Goal: Find specific page/section: Find specific page/section

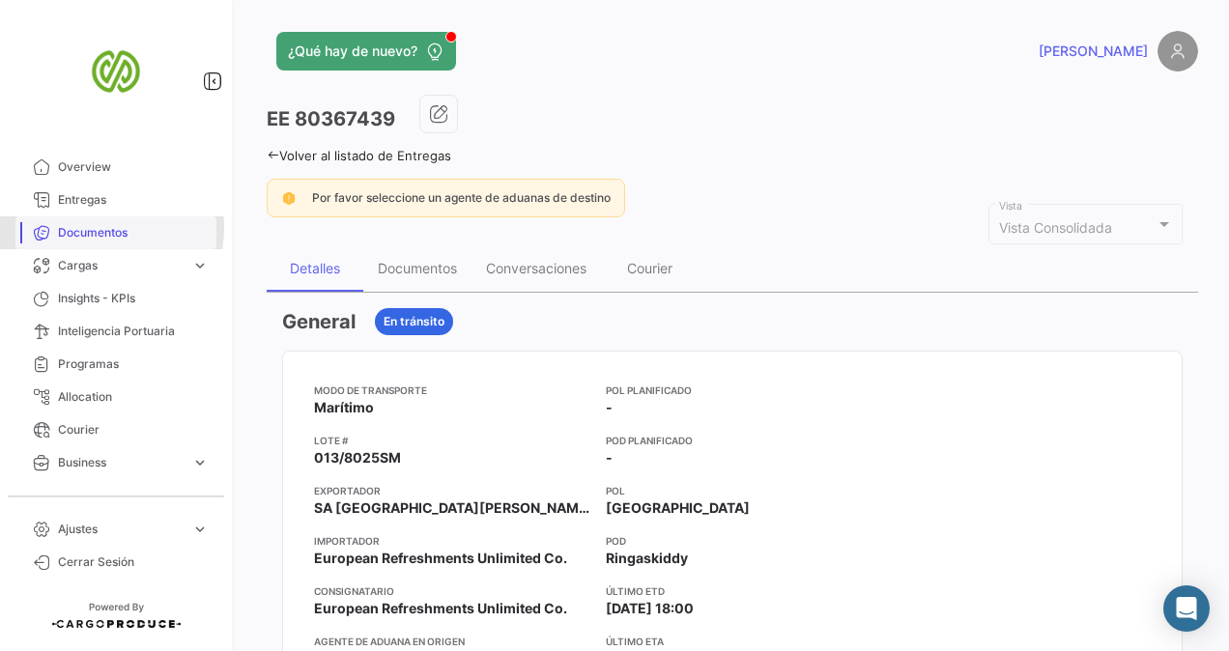
click at [93, 228] on span "Documentos" at bounding box center [133, 232] width 151 height 17
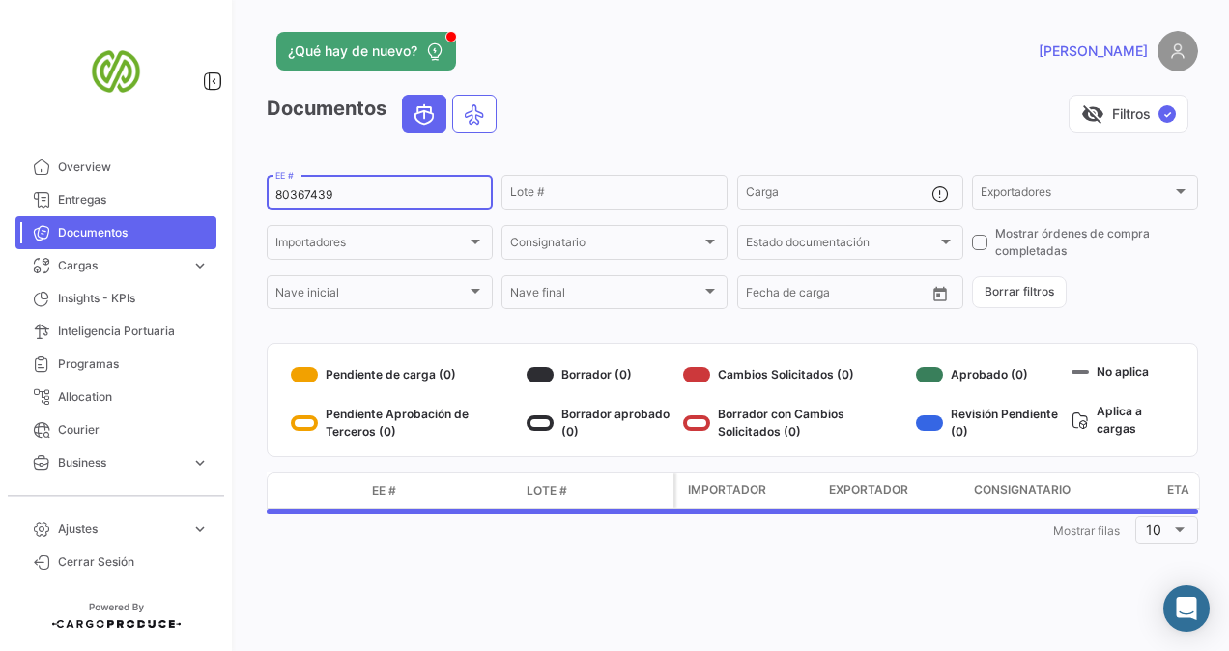
drag, startPoint x: 372, startPoint y: 189, endPoint x: 246, endPoint y: 200, distance: 126.1
click at [246, 200] on div "¿Qué hay de nuevo? [PERSON_NAME] Documentos visibility_off Filtros ✓ 80367439 E…" at bounding box center [733, 325] width 994 height 651
paste input "8451"
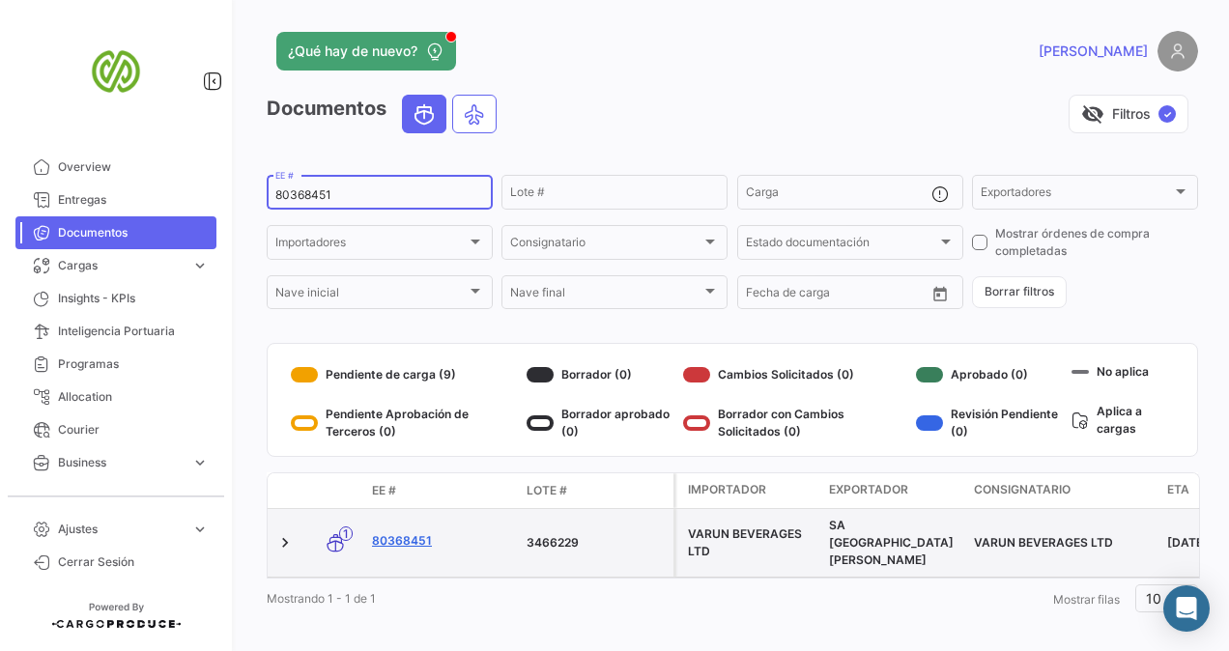
type input "80368451"
click at [395, 533] on link "80368451" at bounding box center [441, 541] width 139 height 17
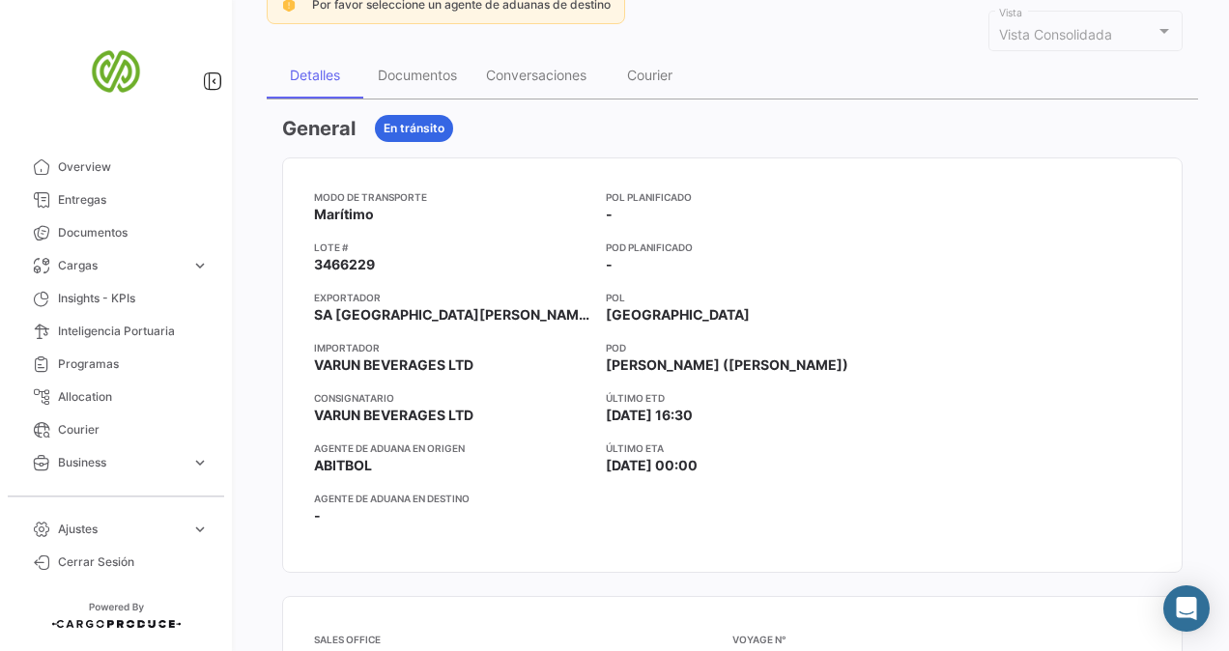
scroll to position [97, 0]
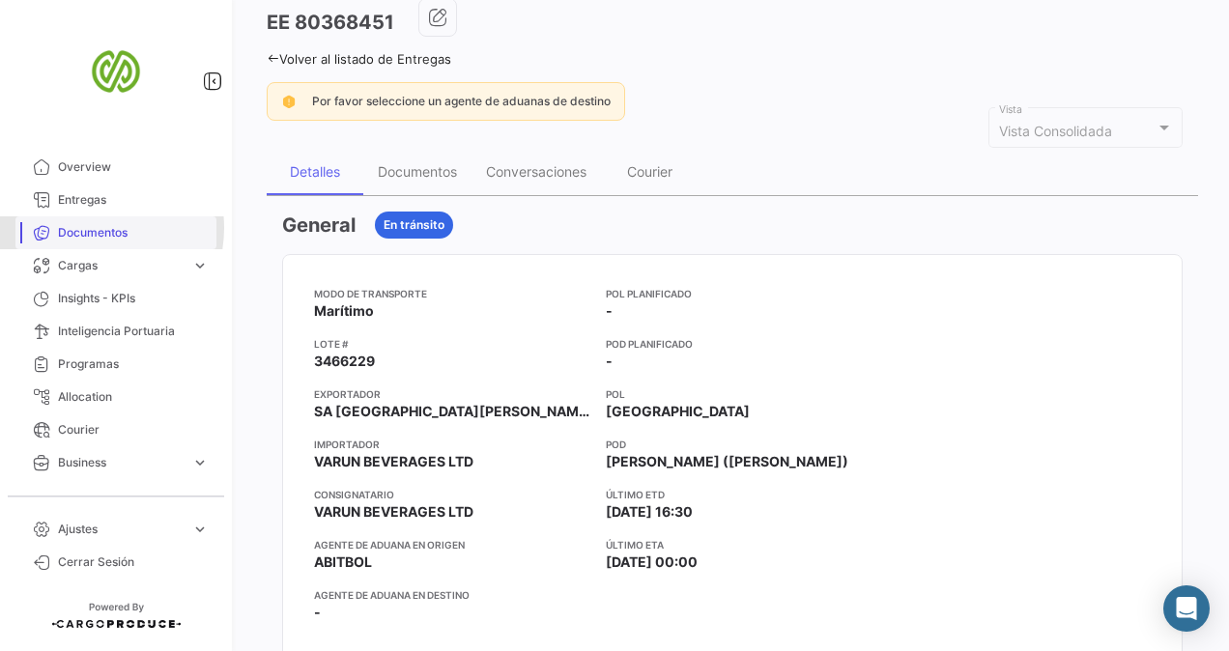
click at [89, 228] on span "Documentos" at bounding box center [133, 232] width 151 height 17
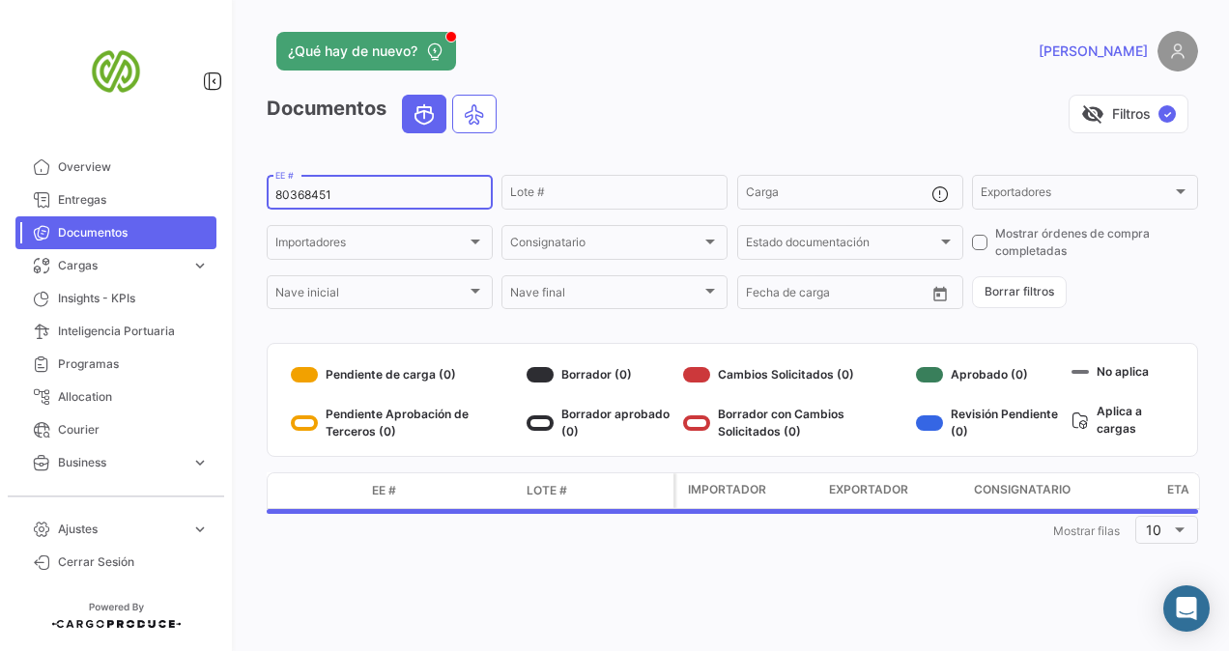
drag, startPoint x: 352, startPoint y: 192, endPoint x: 249, endPoint y: 197, distance: 102.6
click at [249, 197] on div "¿Qué hay de nuevo? [PERSON_NAME] Documentos visibility_off Filtros ✓ 80368451 E…" at bounding box center [733, 325] width 994 height 651
paste input "912"
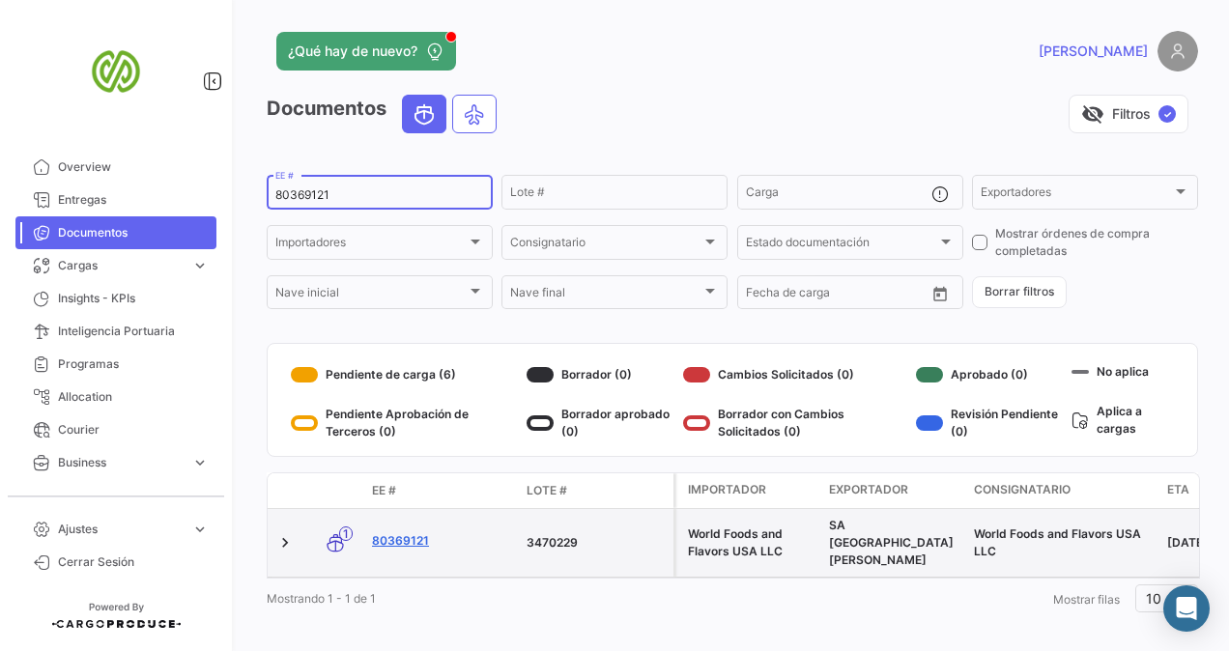
type input "80369121"
click at [402, 535] on link "80369121" at bounding box center [441, 541] width 139 height 17
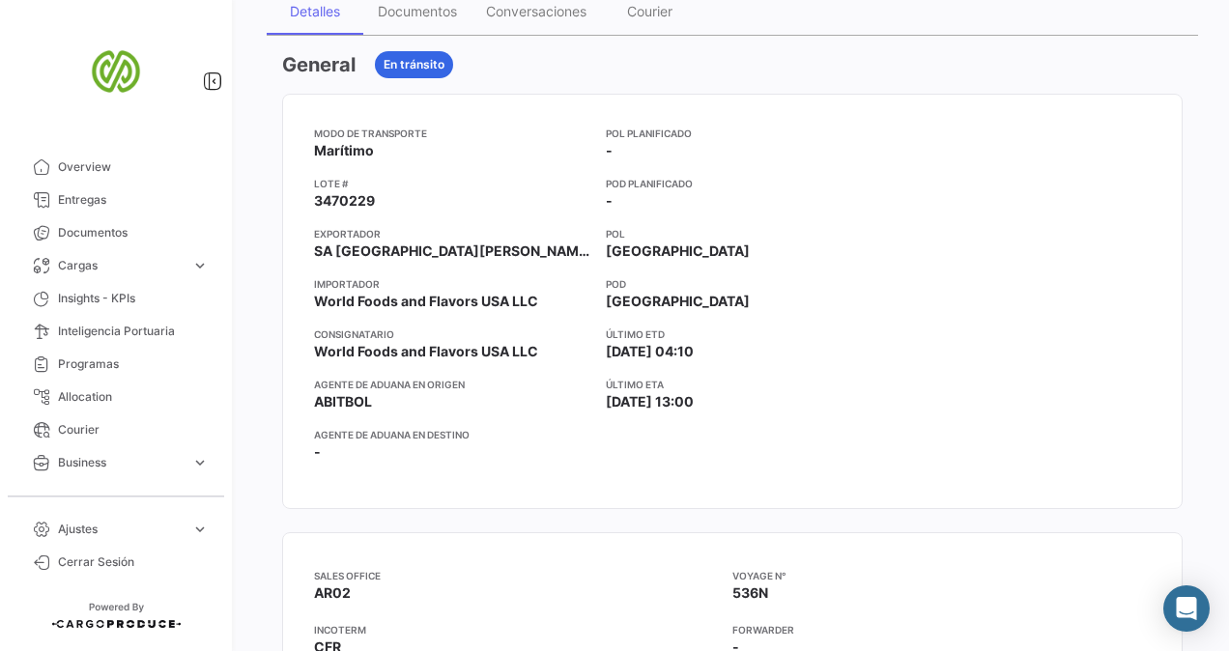
scroll to position [290, 0]
